Goal: Task Accomplishment & Management: Manage account settings

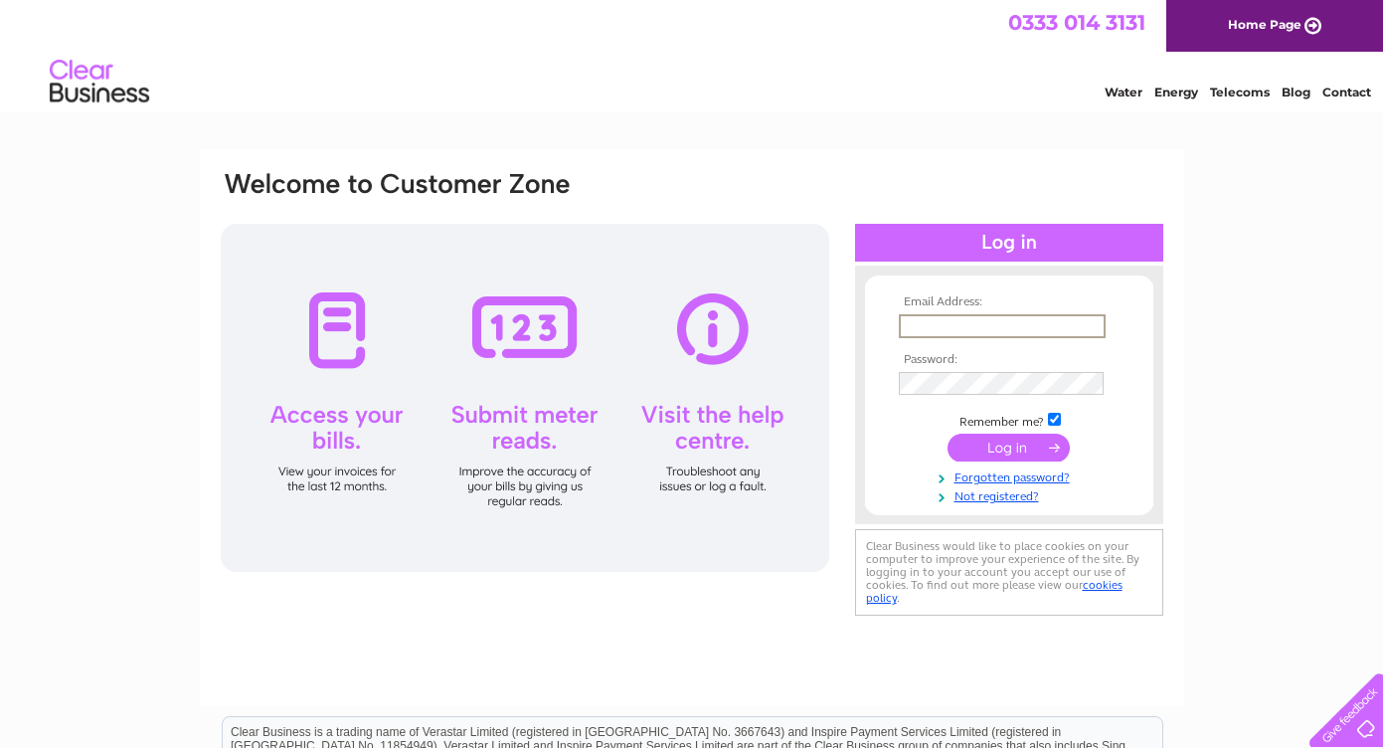
click at [1089, 324] on input "text" at bounding box center [1002, 326] width 207 height 24
click at [915, 325] on input "text" at bounding box center [1002, 326] width 207 height 24
click at [1195, 337] on div "Email Address: Password:" at bounding box center [691, 597] width 1383 height 897
click at [1029, 445] on input "submit" at bounding box center [1008, 445] width 122 height 28
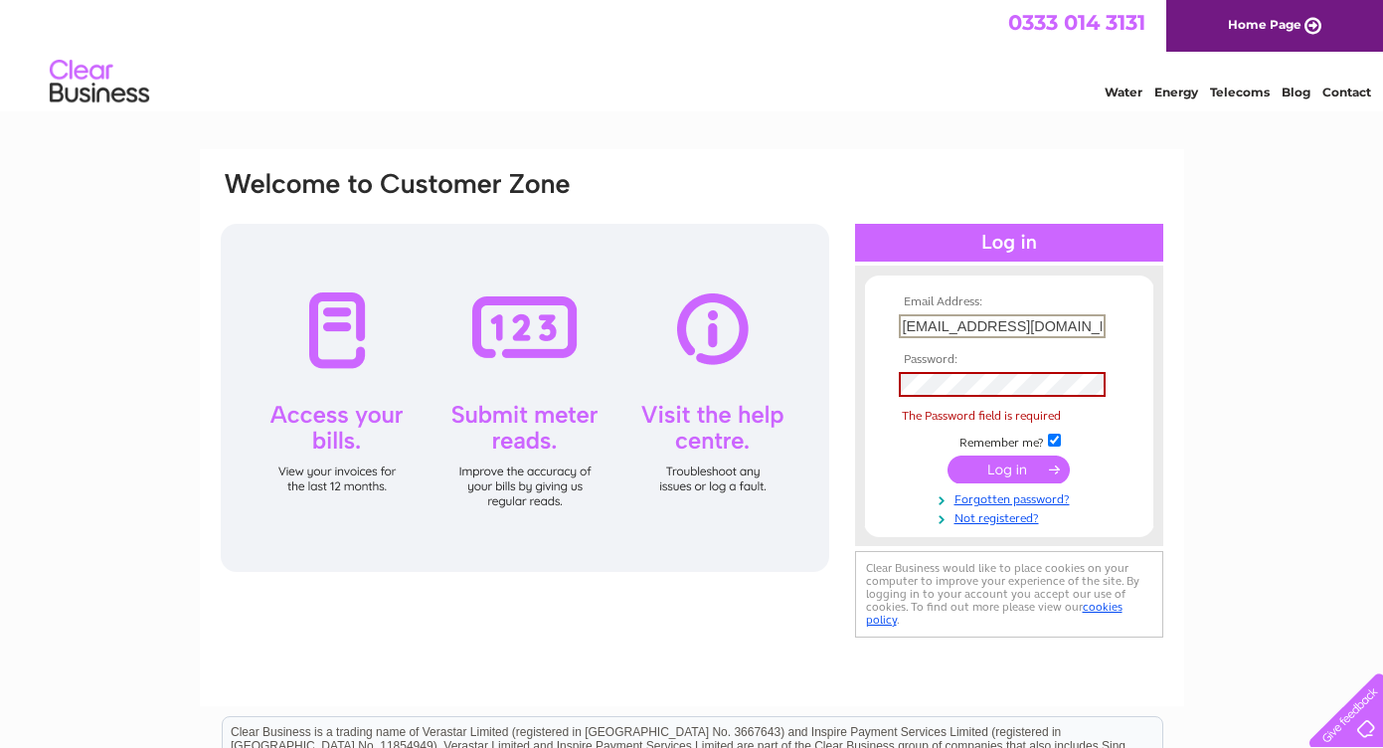
type input "[EMAIL_ADDRESS][DOMAIN_NAME]"
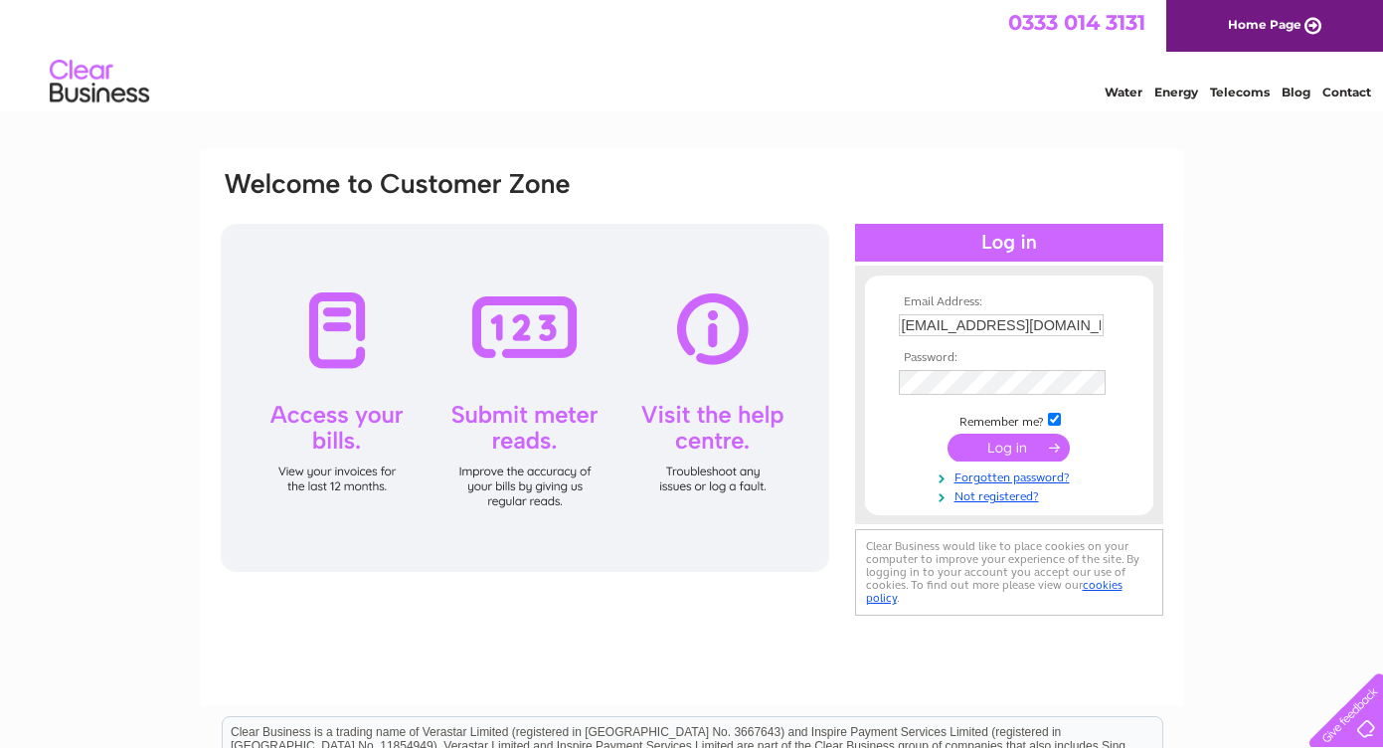
click at [1018, 444] on input "submit" at bounding box center [1008, 447] width 122 height 28
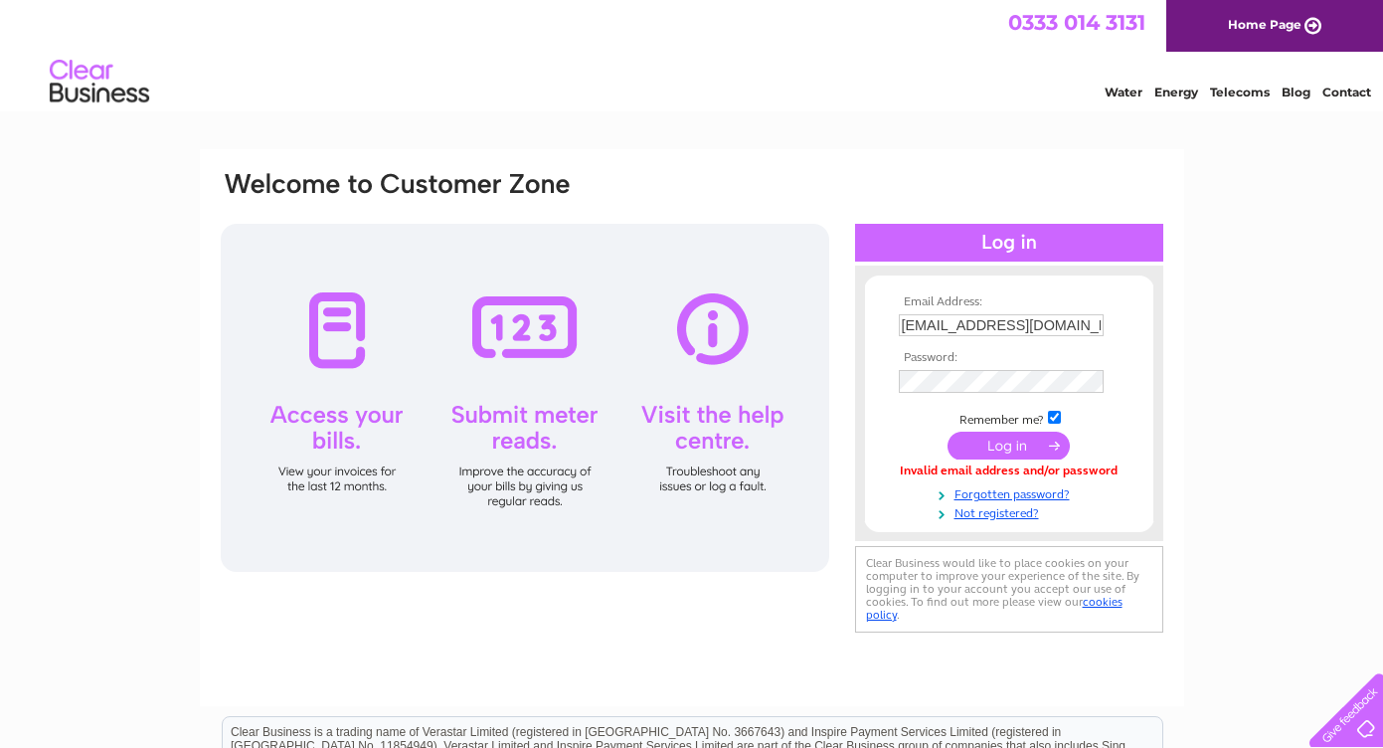
click at [1009, 444] on input "submit" at bounding box center [1008, 445] width 122 height 28
